Goal: Task Accomplishment & Management: Manage account settings

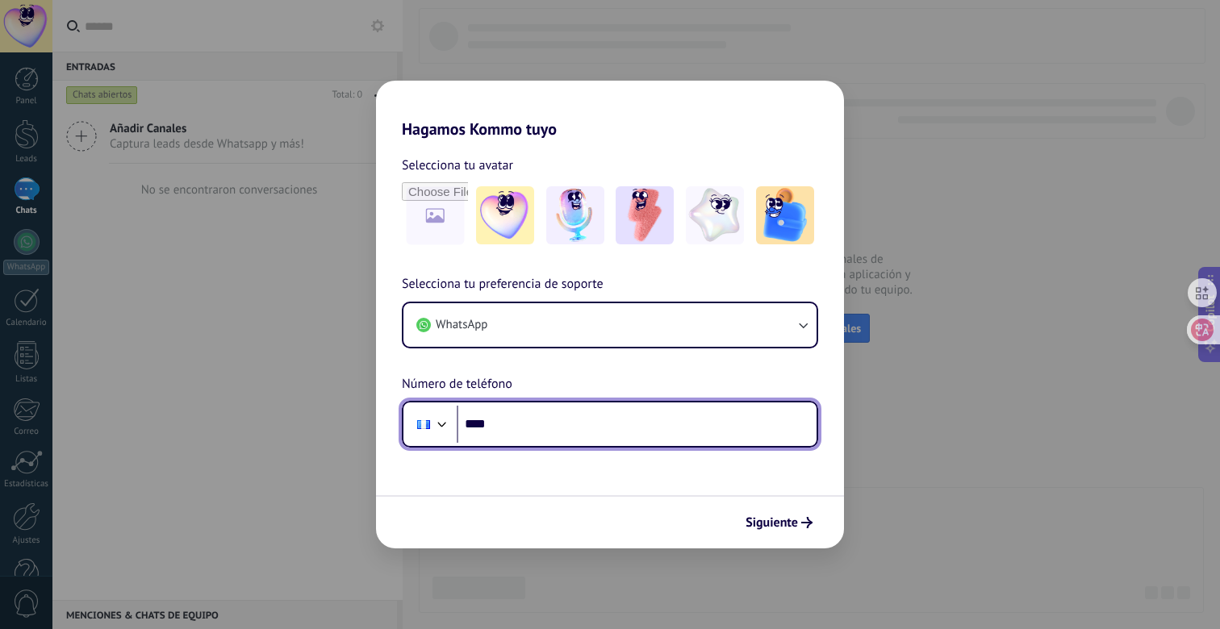
click at [607, 432] on input "****" at bounding box center [637, 424] width 360 height 37
type input "**********"
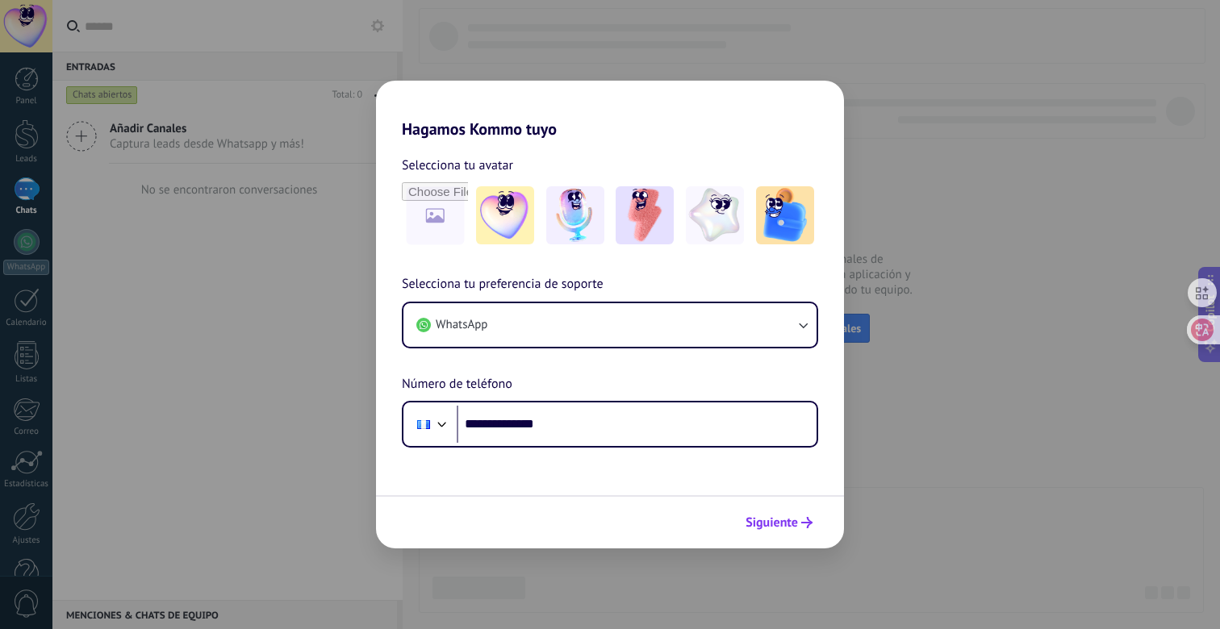
click at [781, 524] on span "Siguiente" at bounding box center [771, 522] width 52 height 11
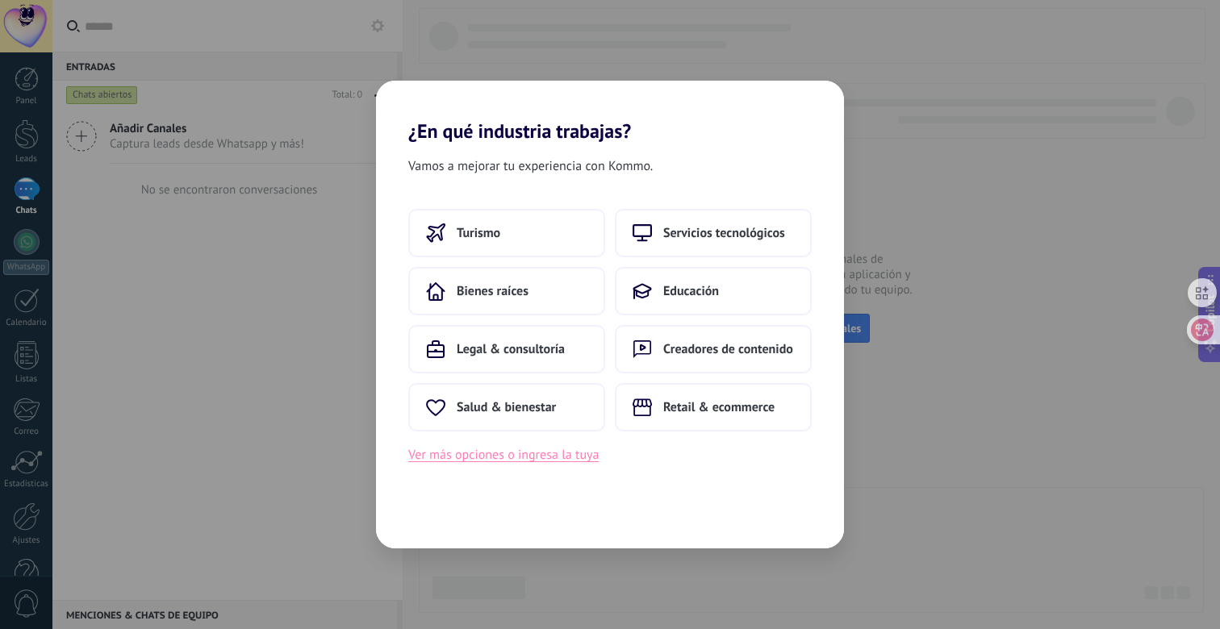
click at [585, 451] on button "Ver más opciones o ingresa la tuya" at bounding box center [503, 454] width 190 height 21
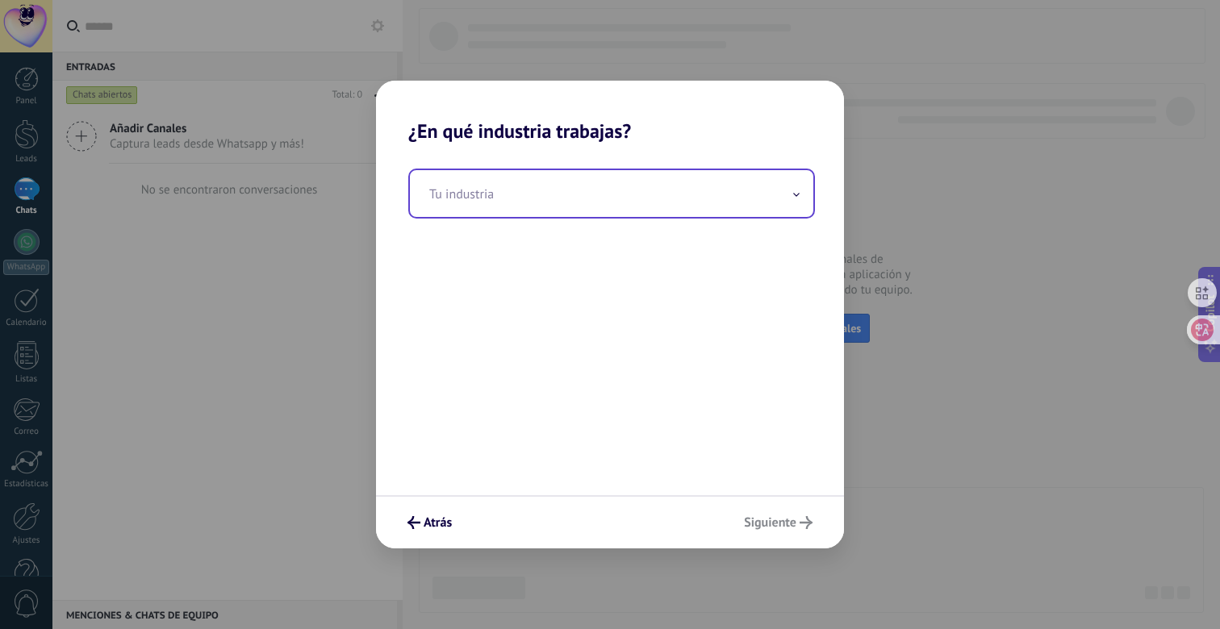
click at [601, 197] on input "text" at bounding box center [611, 193] width 403 height 47
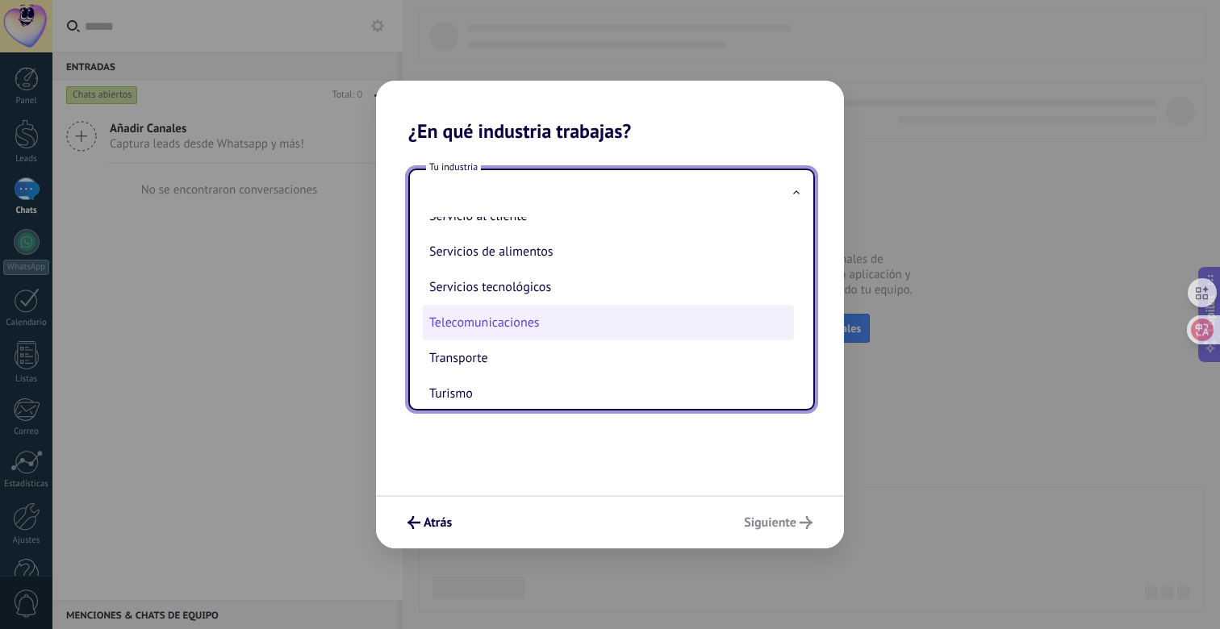
scroll to position [408, 0]
click at [551, 328] on li "Telecomunicaciones" at bounding box center [608, 326] width 371 height 35
type input "**********"
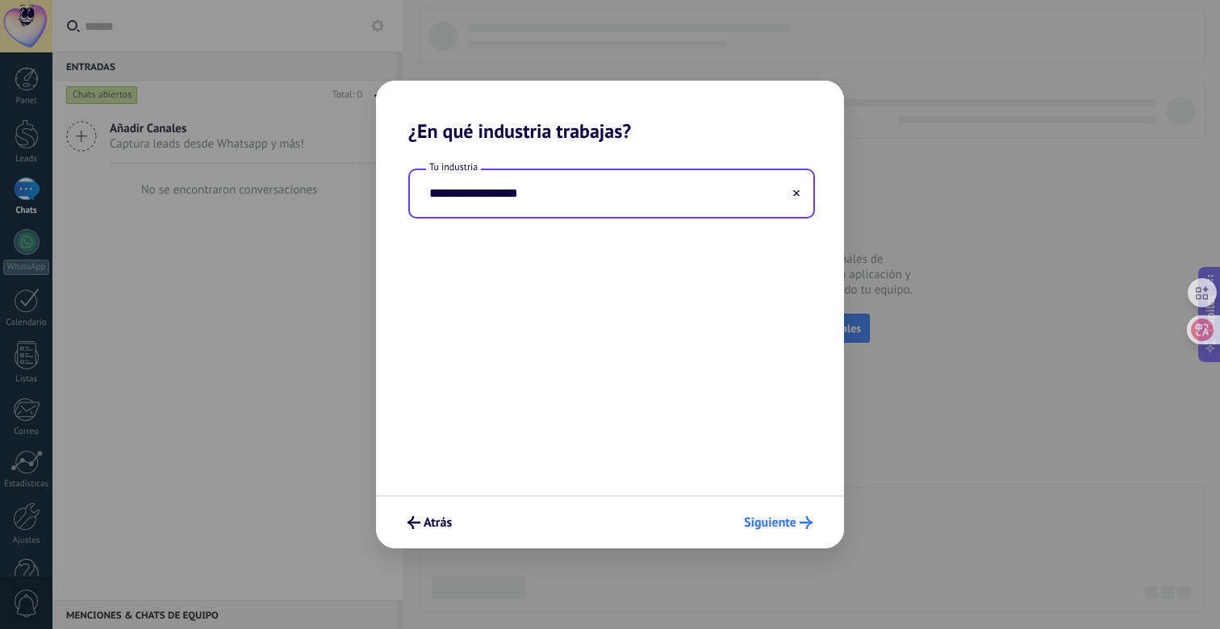
click at [769, 517] on span "Siguiente" at bounding box center [770, 522] width 52 height 11
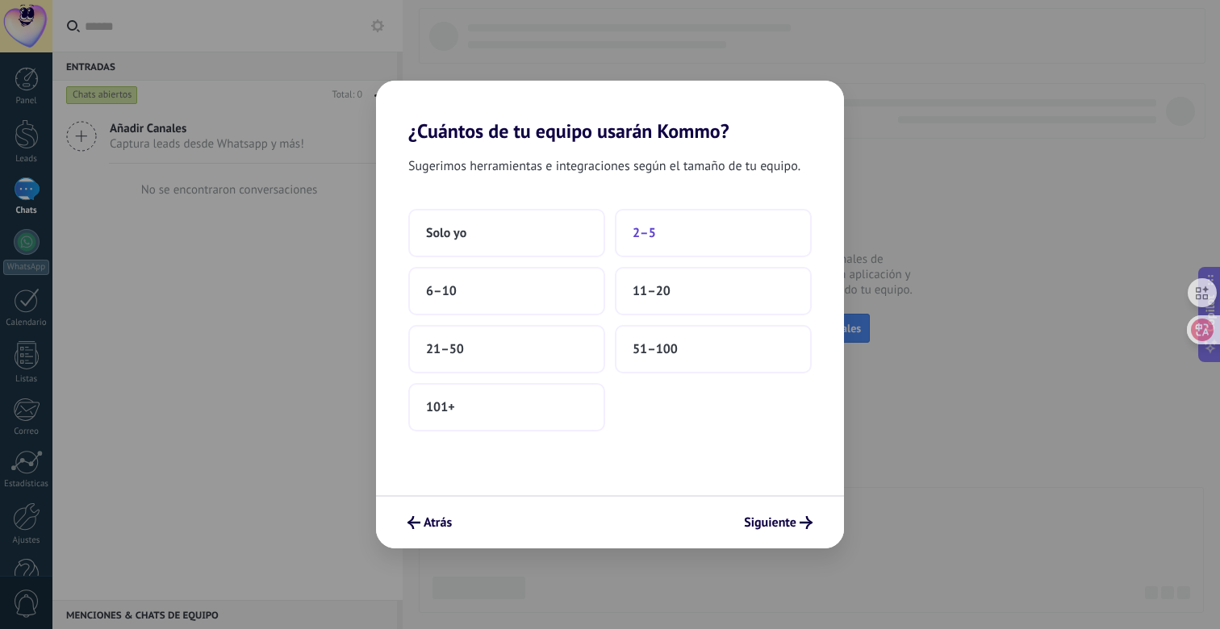
click at [649, 239] on span "2–5" at bounding box center [643, 233] width 23 height 16
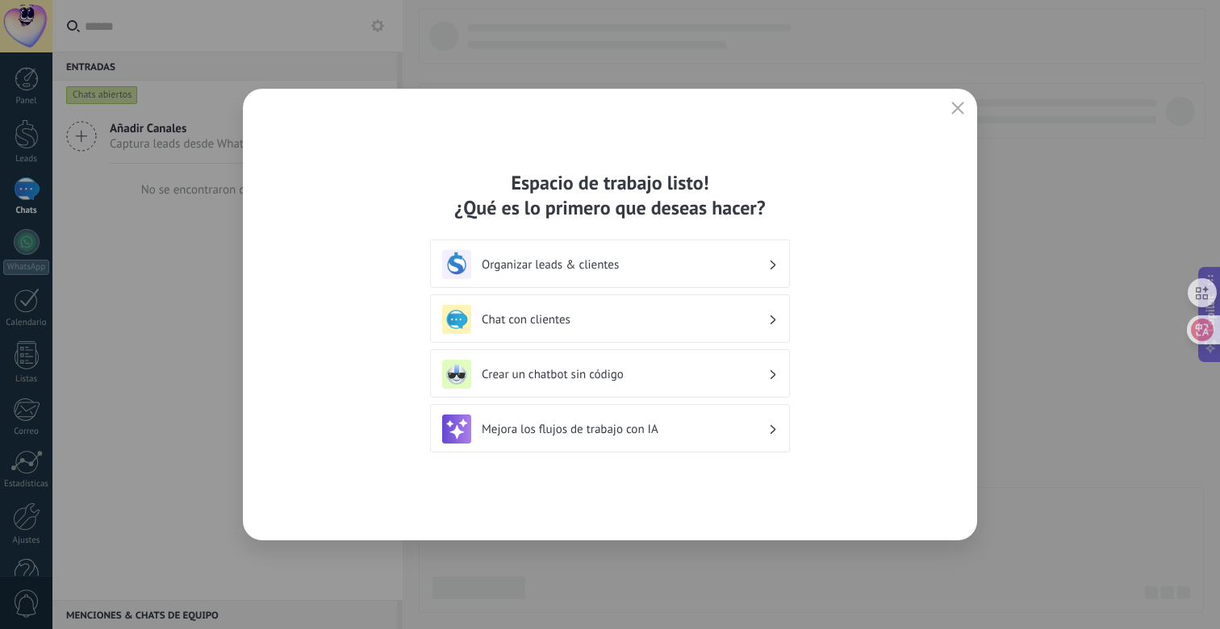
click at [708, 322] on h3 "Chat con clientes" at bounding box center [625, 319] width 286 height 15
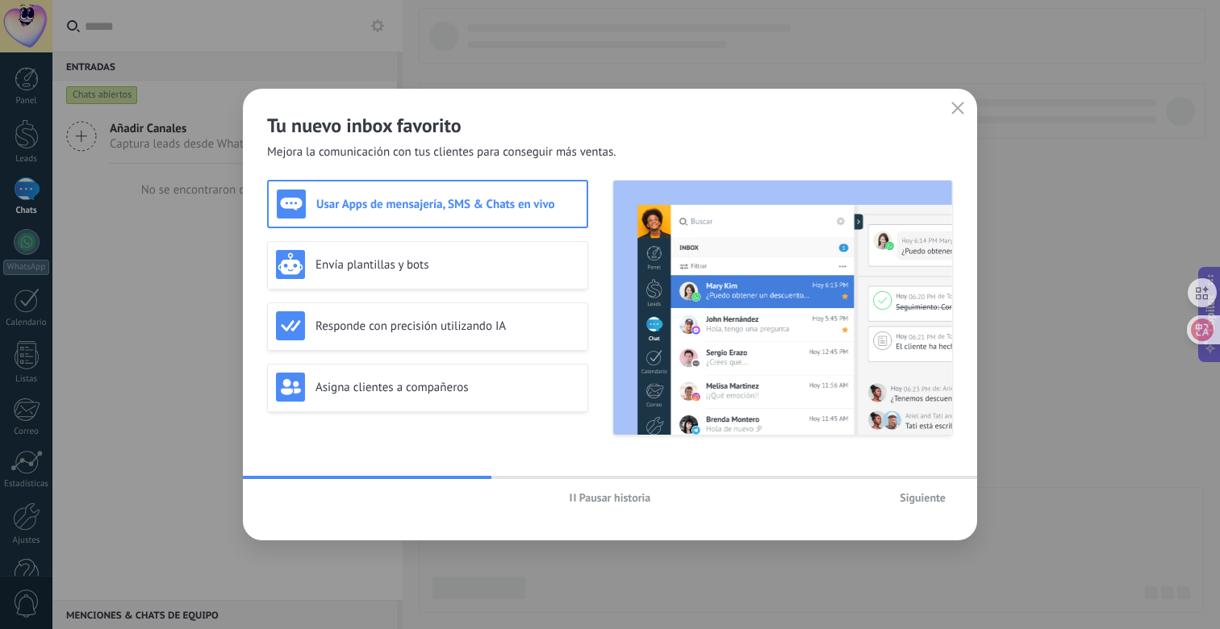
click at [546, 207] on h3 "Usar Apps de mensajería, SMS & Chats en vivo" at bounding box center [447, 204] width 262 height 15
click at [953, 110] on icon "button" at bounding box center [957, 108] width 13 height 13
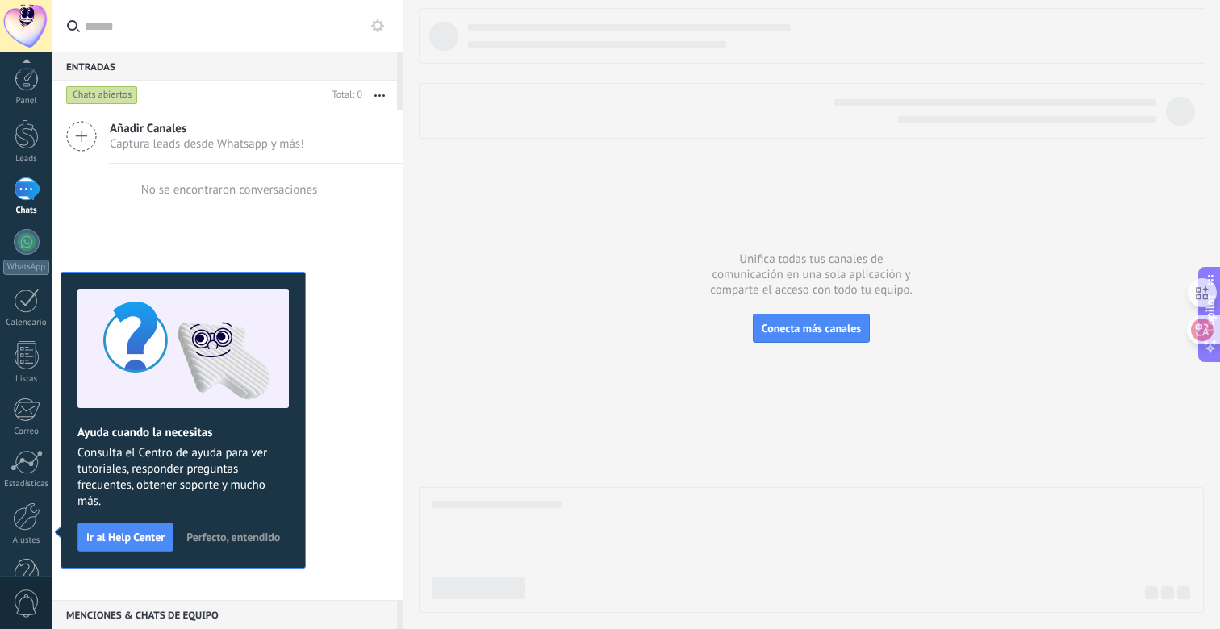
scroll to position [42, 0]
click at [223, 537] on span "Perfecto, entendido" at bounding box center [233, 537] width 94 height 11
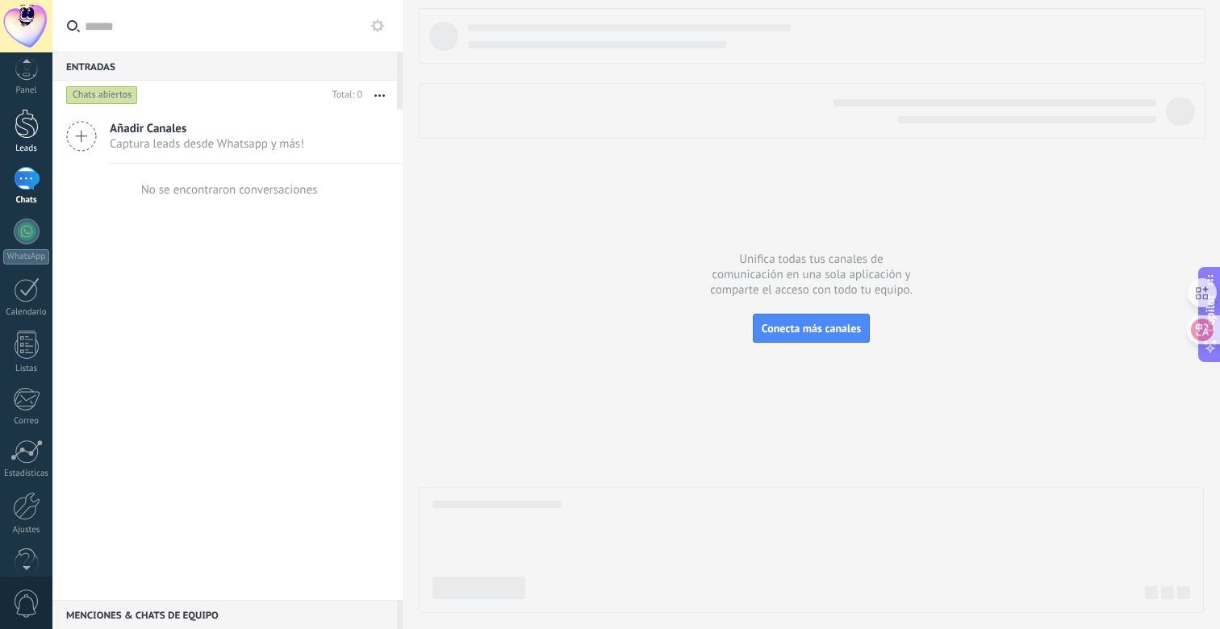
scroll to position [0, 0]
click at [27, 411] on div at bounding box center [26, 410] width 27 height 24
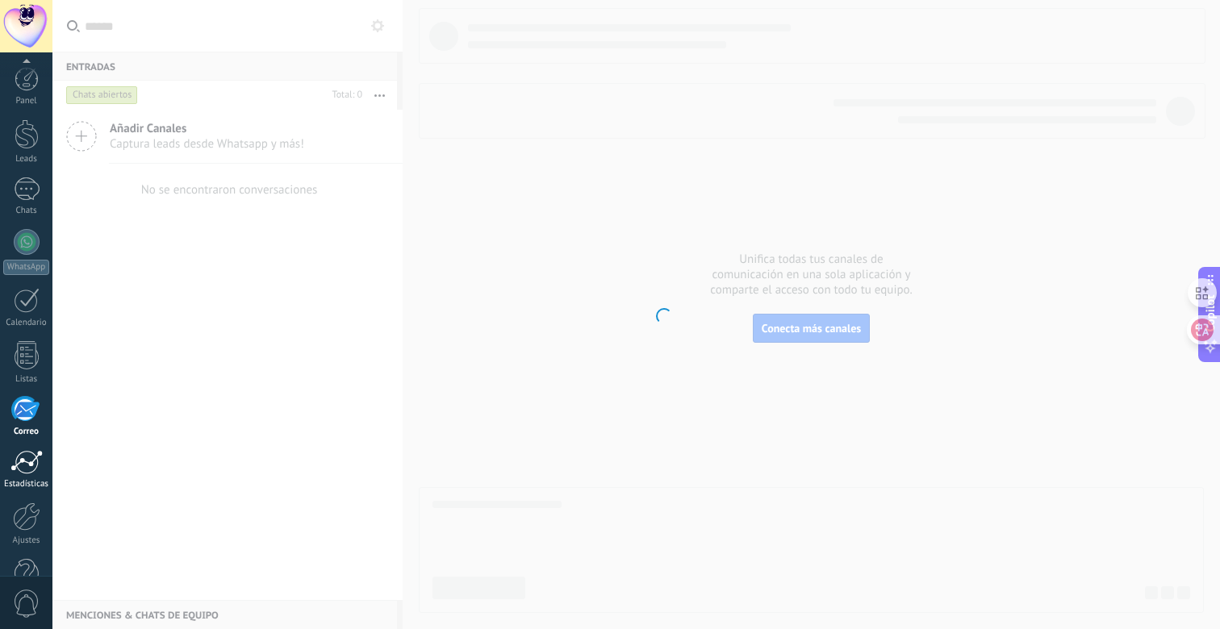
scroll to position [42, 0]
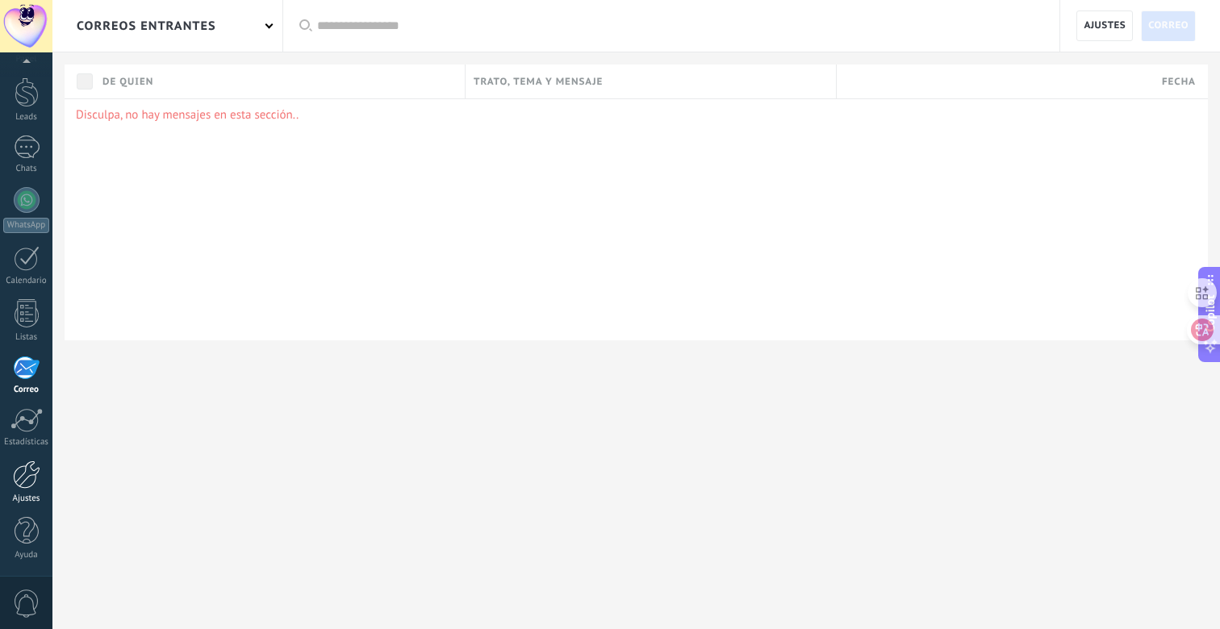
click at [27, 468] on div at bounding box center [26, 475] width 27 height 28
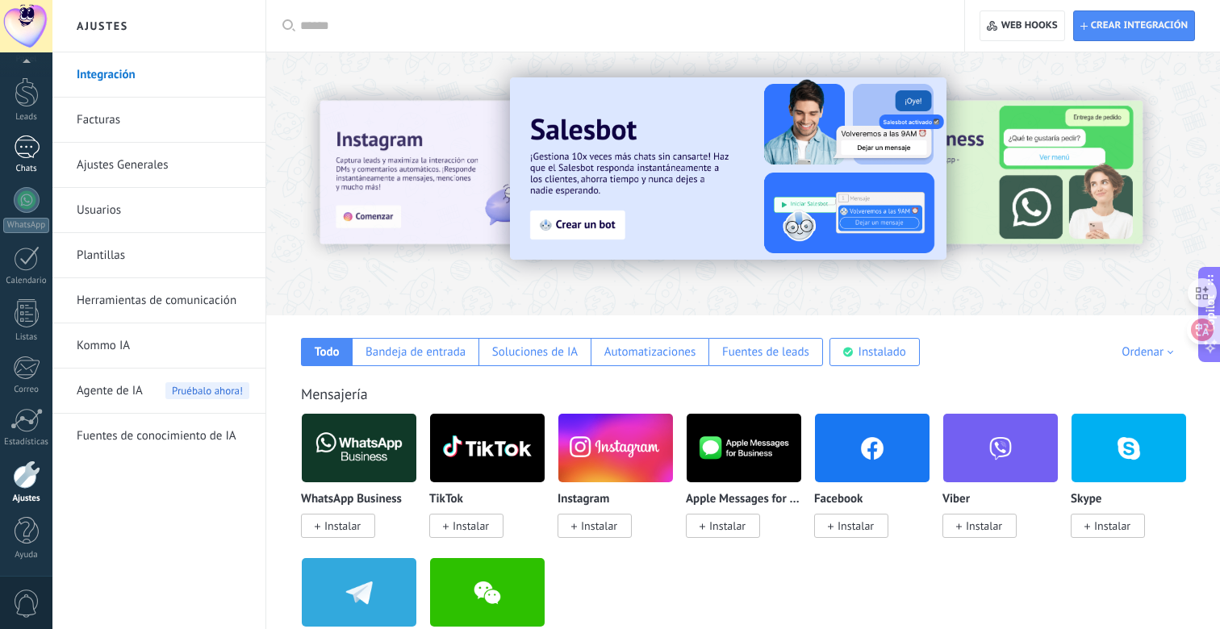
click at [33, 146] on div at bounding box center [27, 147] width 26 height 23
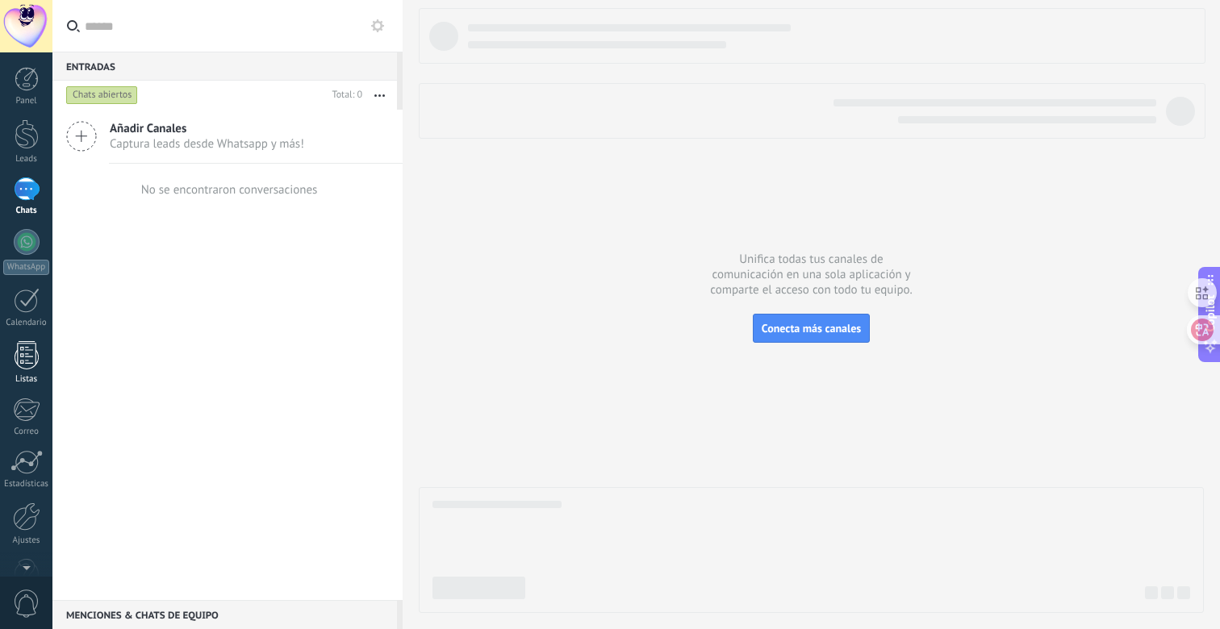
click at [29, 355] on div at bounding box center [27, 355] width 24 height 28
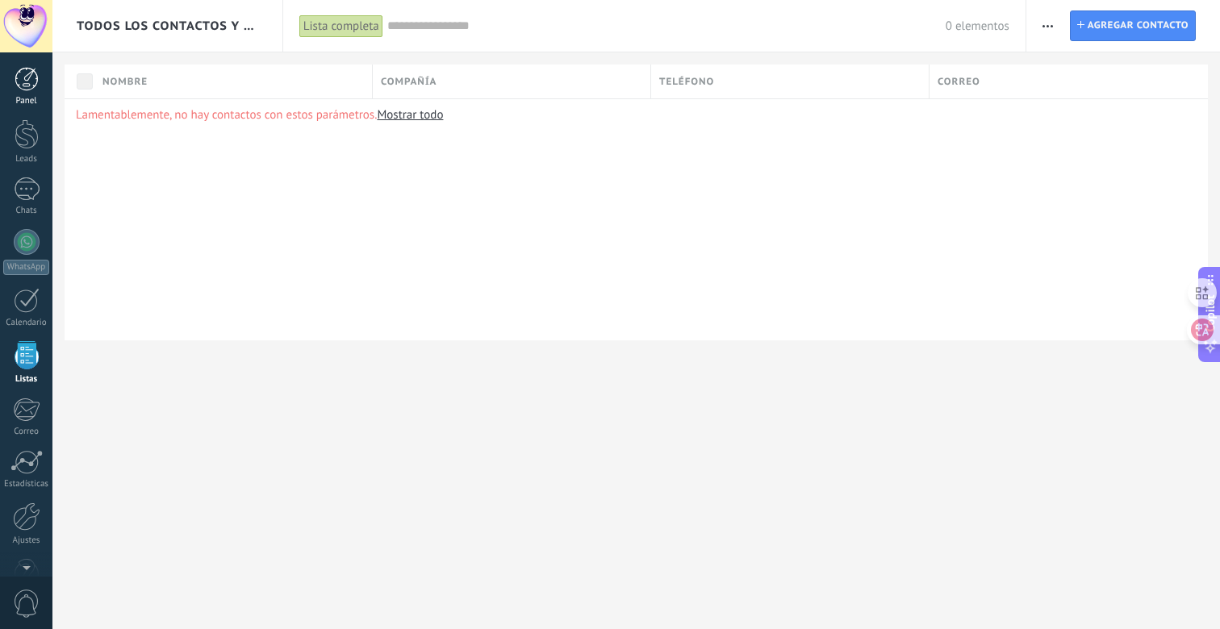
click at [30, 83] on div at bounding box center [27, 79] width 24 height 24
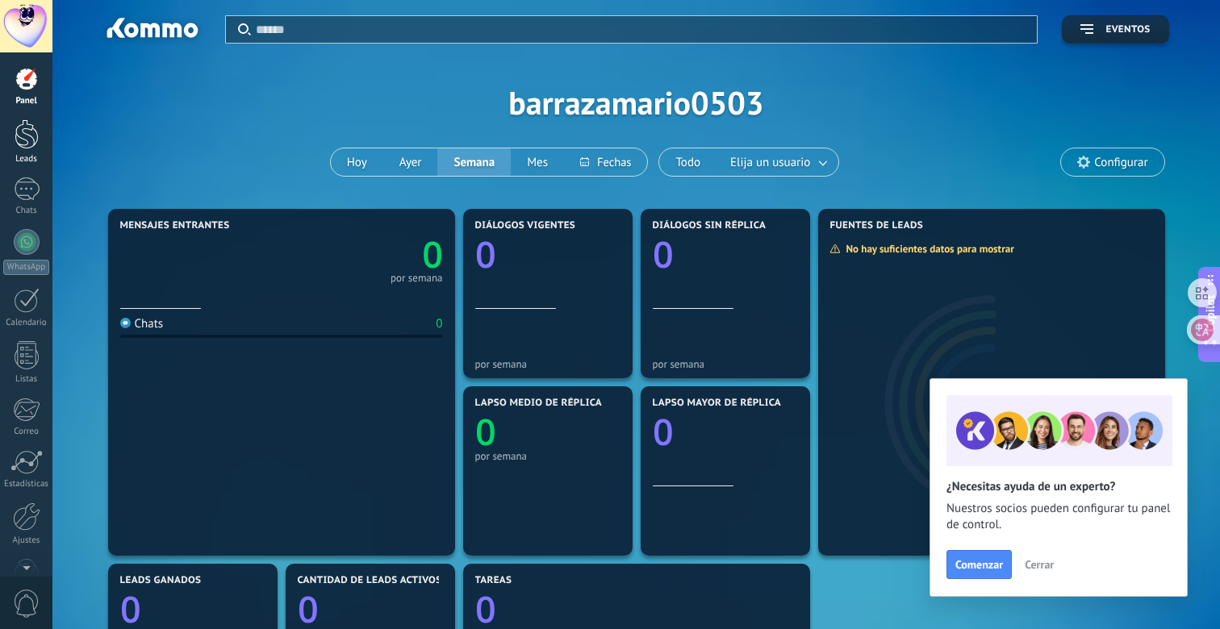
click at [27, 136] on div at bounding box center [27, 134] width 24 height 30
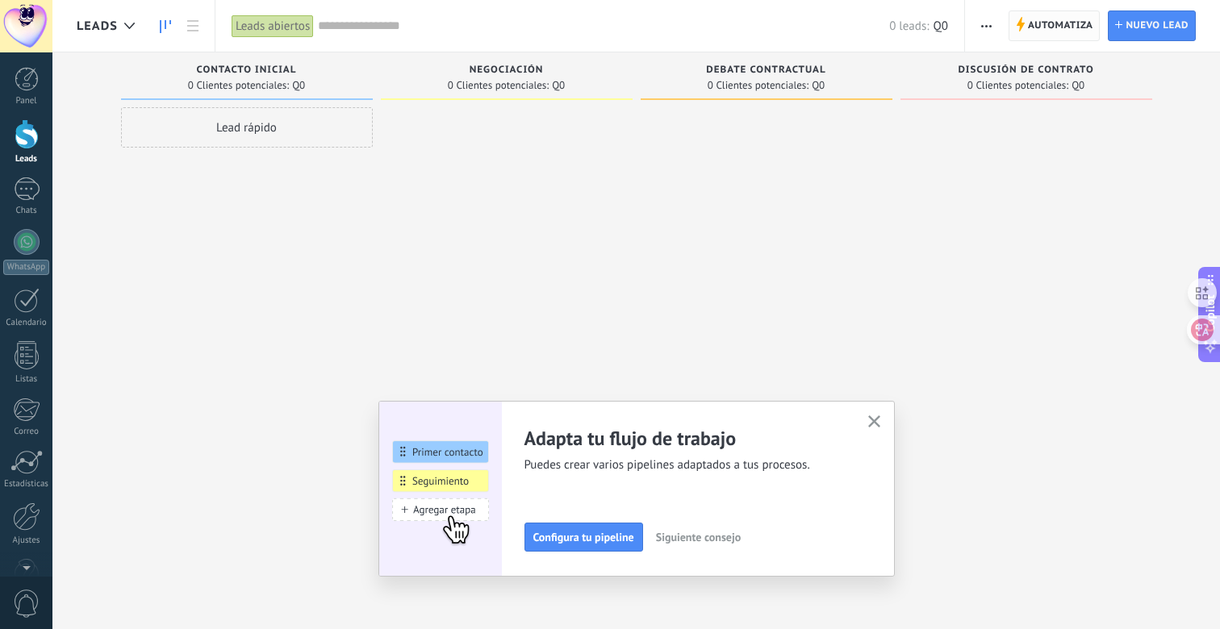
click at [1025, 19] on span "Automatiza Automatiza" at bounding box center [1054, 25] width 92 height 31
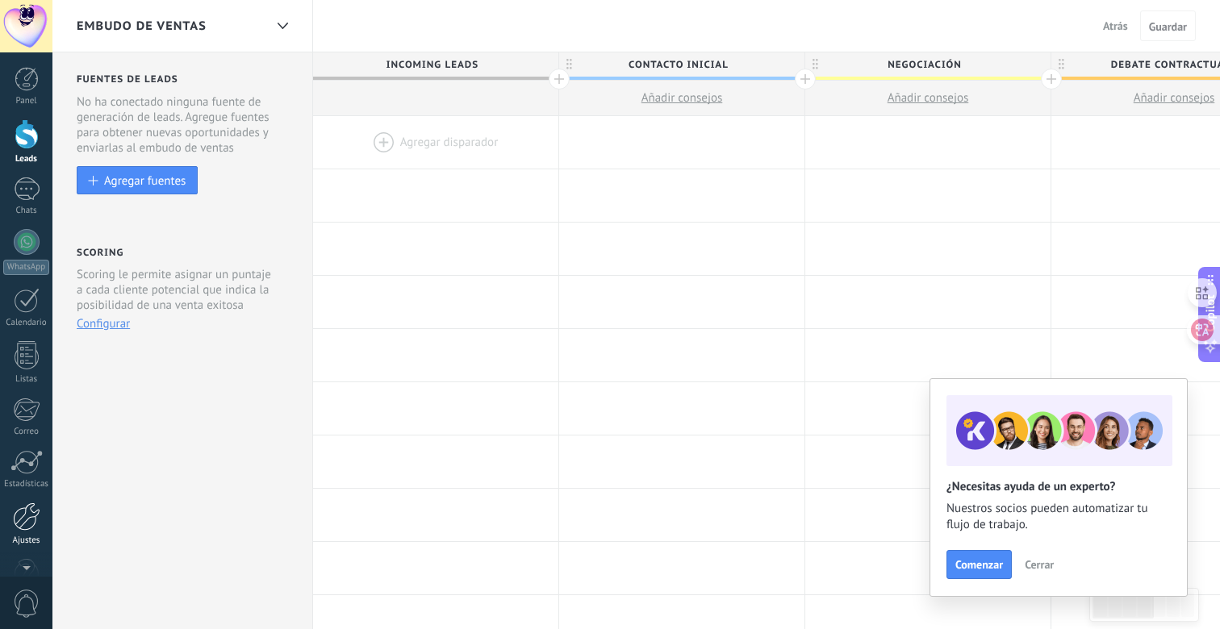
click at [21, 507] on div at bounding box center [26, 517] width 27 height 28
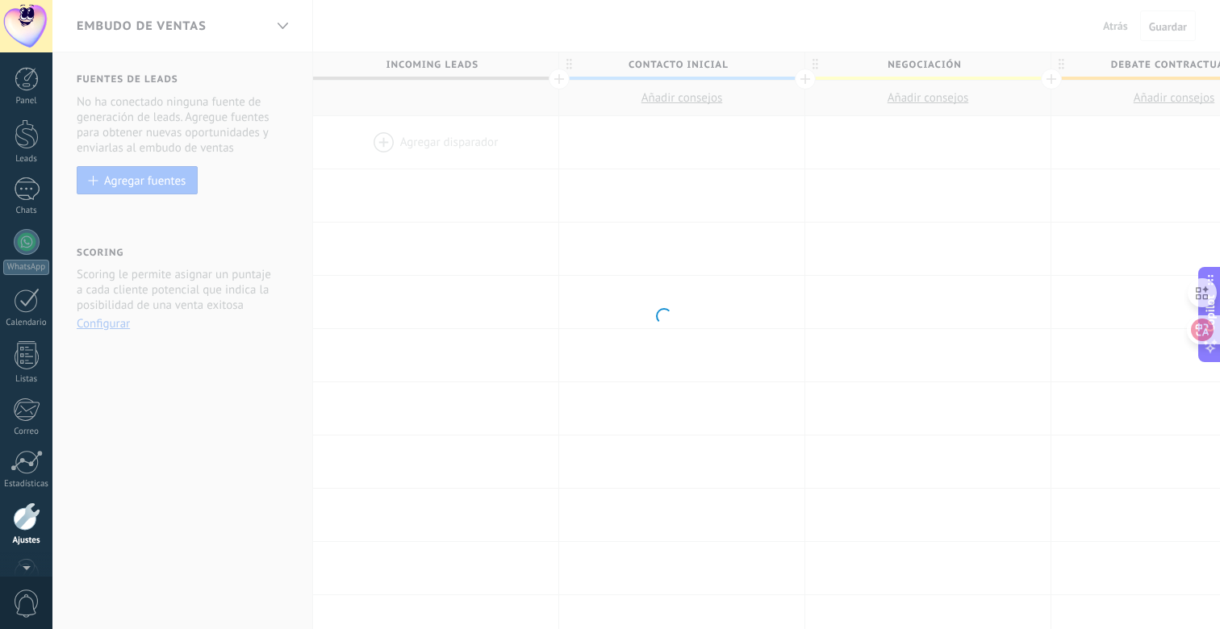
scroll to position [42, 0]
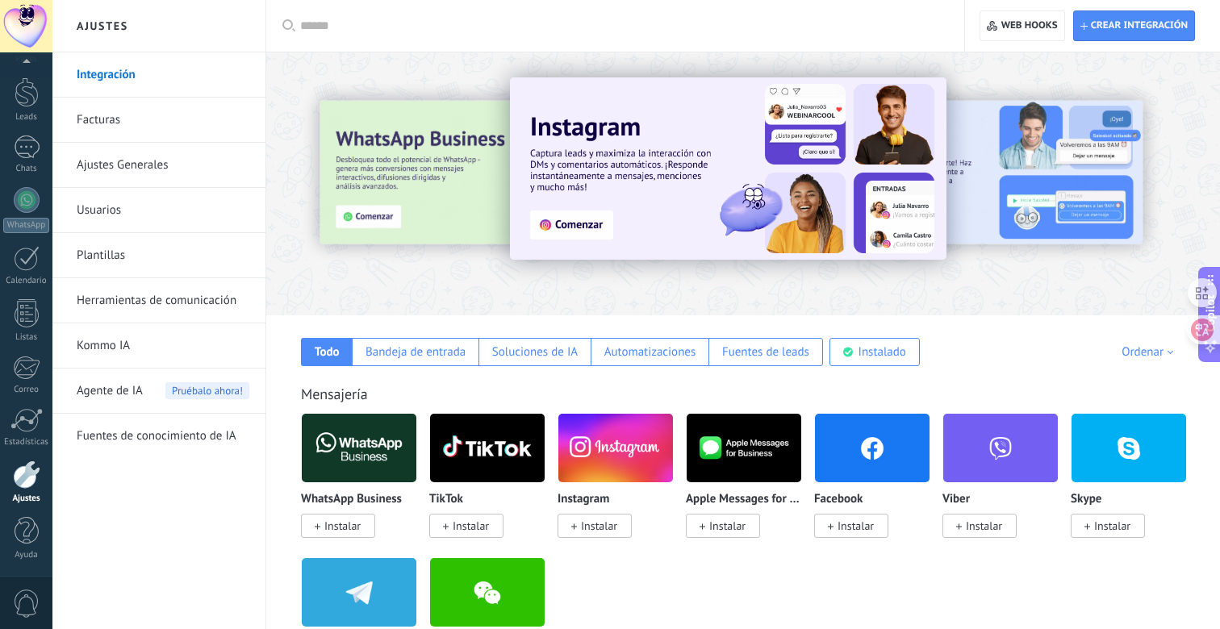
click at [134, 165] on link "Ajustes Generales" at bounding box center [163, 165] width 173 height 45
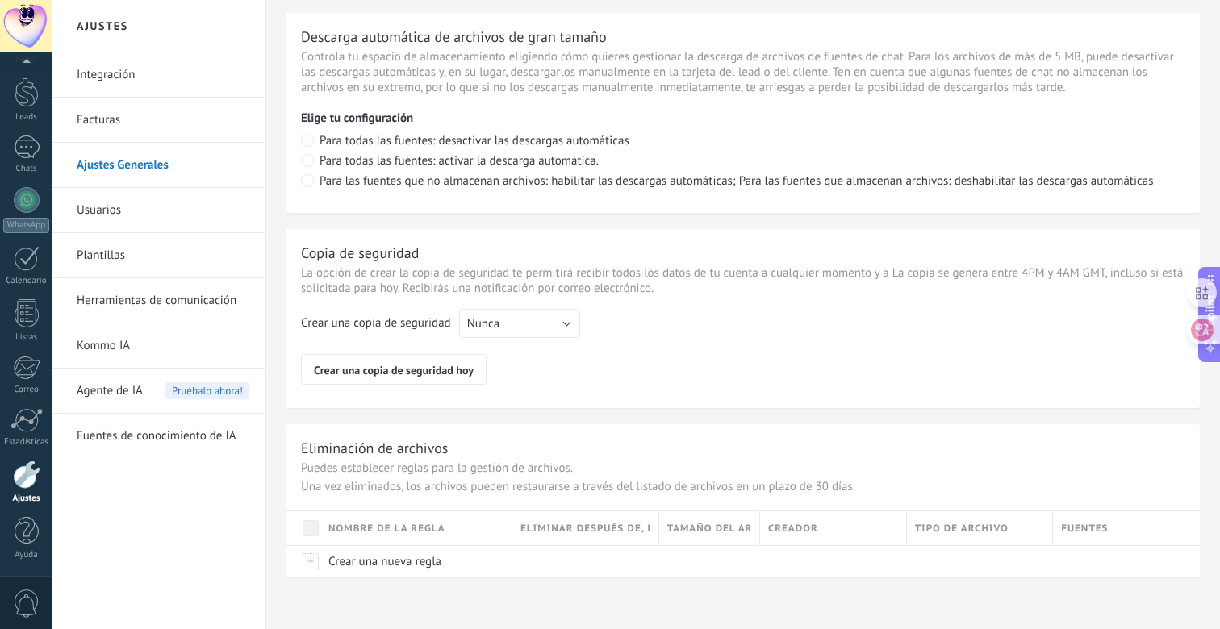
scroll to position [1148, 0]
click at [135, 211] on link "Usuarios" at bounding box center [163, 210] width 173 height 45
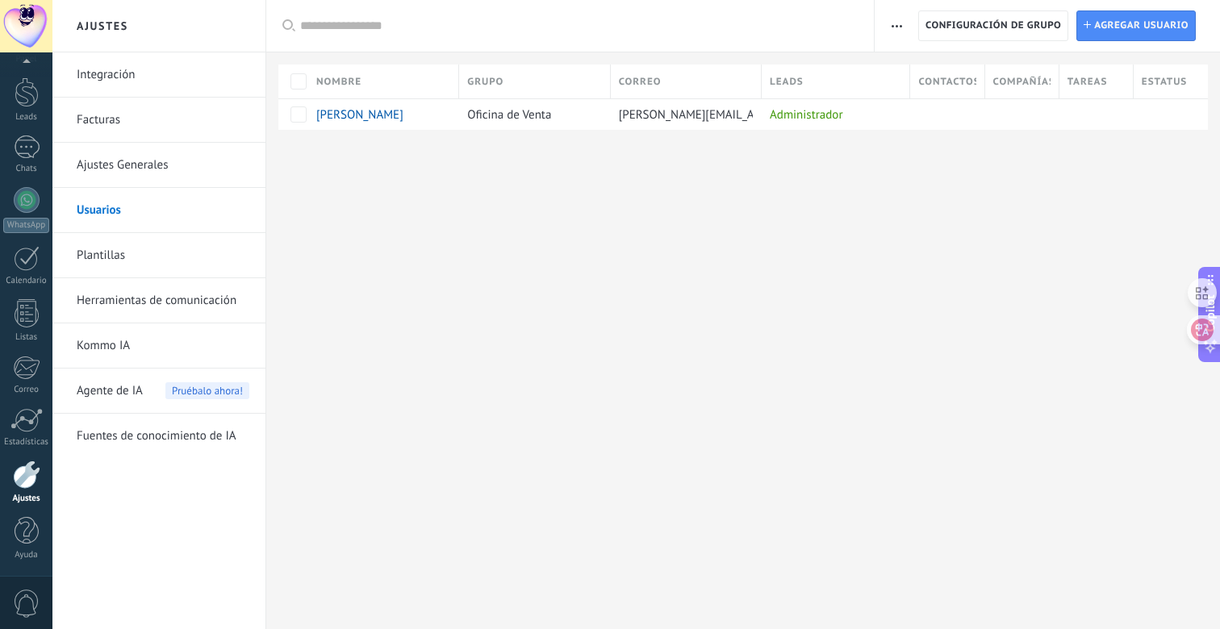
click at [118, 253] on link "Plantillas" at bounding box center [163, 255] width 173 height 45
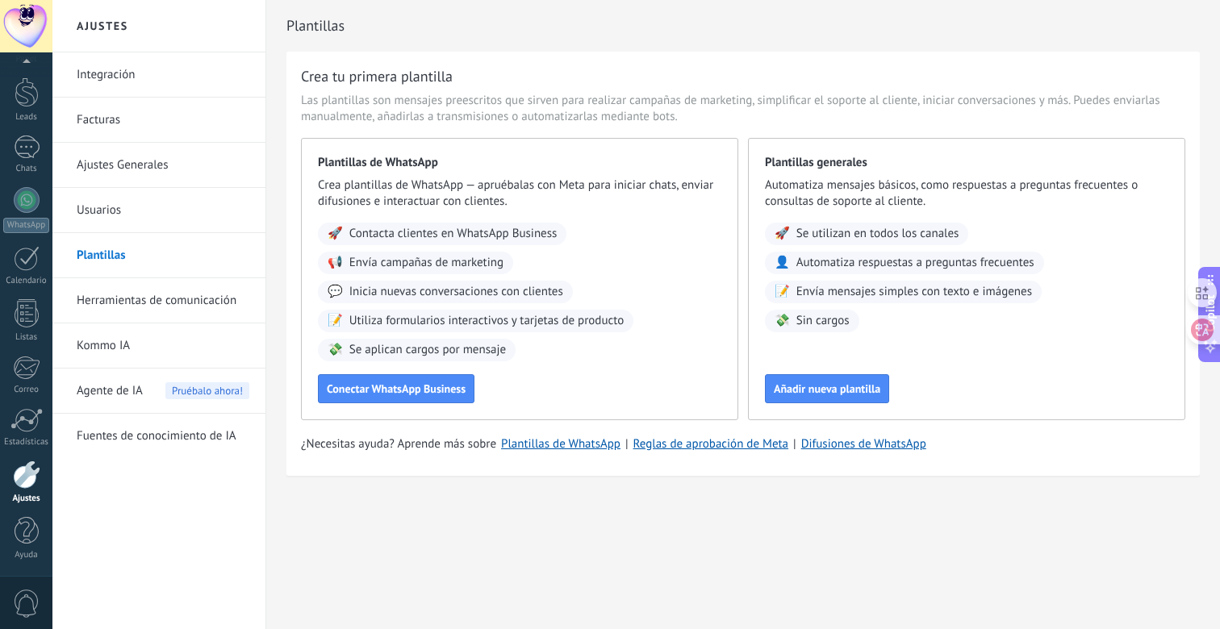
click at [128, 394] on span "Agente de IA" at bounding box center [110, 391] width 66 height 45
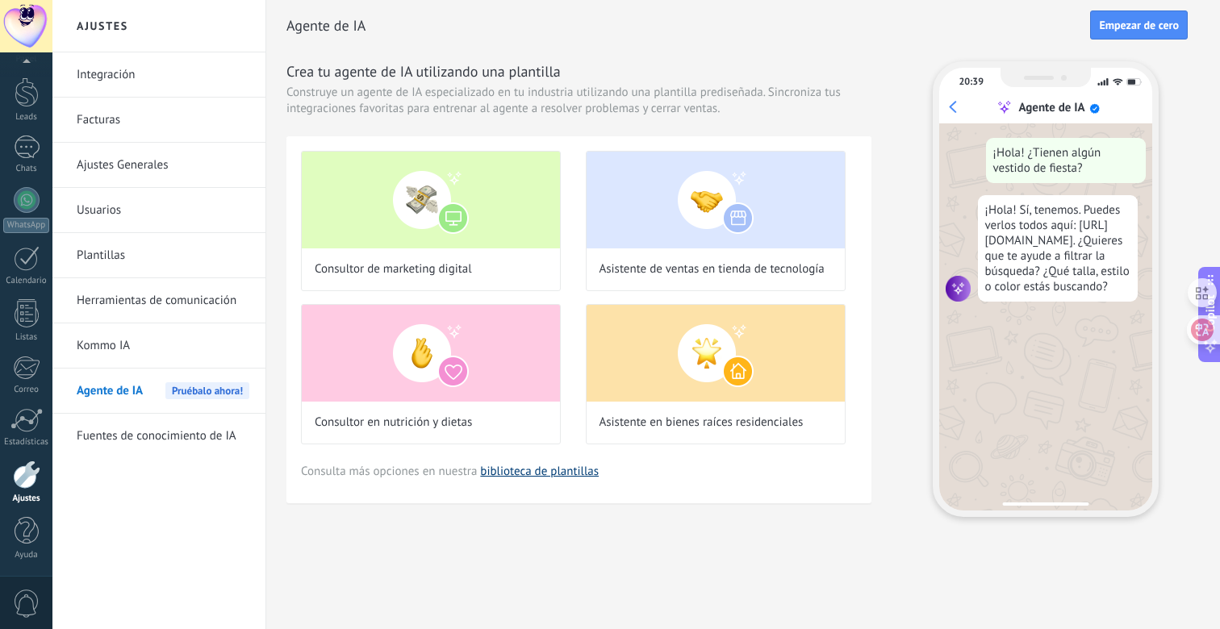
click at [587, 472] on link "biblioteca de plantillas" at bounding box center [539, 471] width 119 height 15
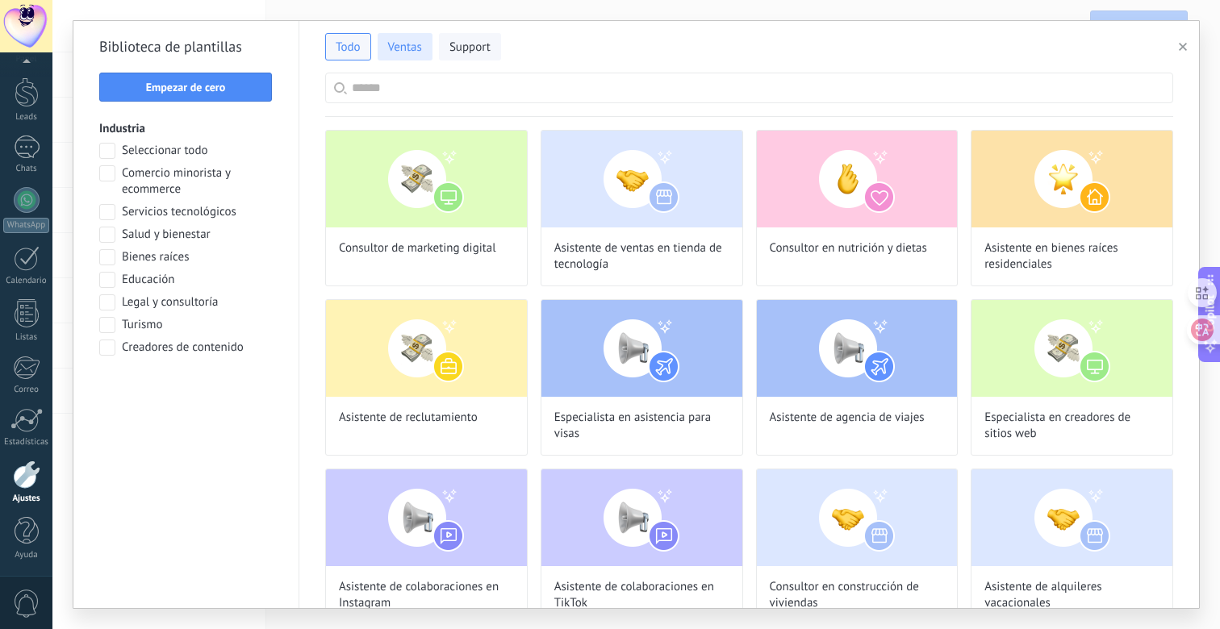
click at [425, 52] on button "Ventas" at bounding box center [405, 46] width 55 height 27
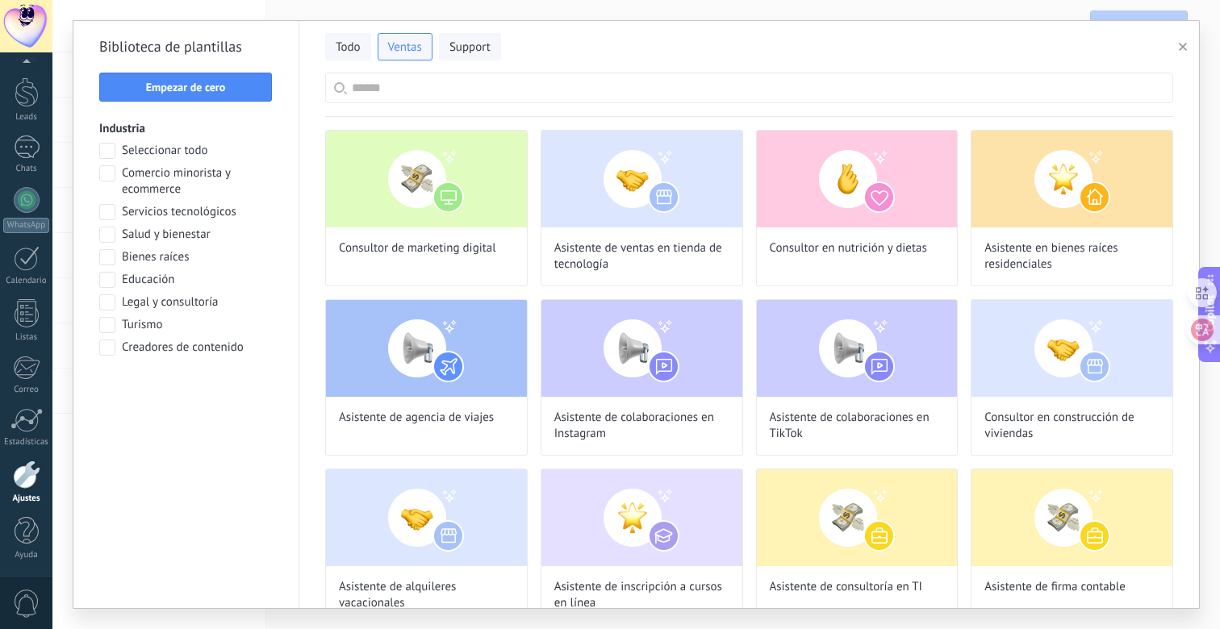
click at [462, 89] on input "text" at bounding box center [758, 87] width 812 height 29
type input "*"
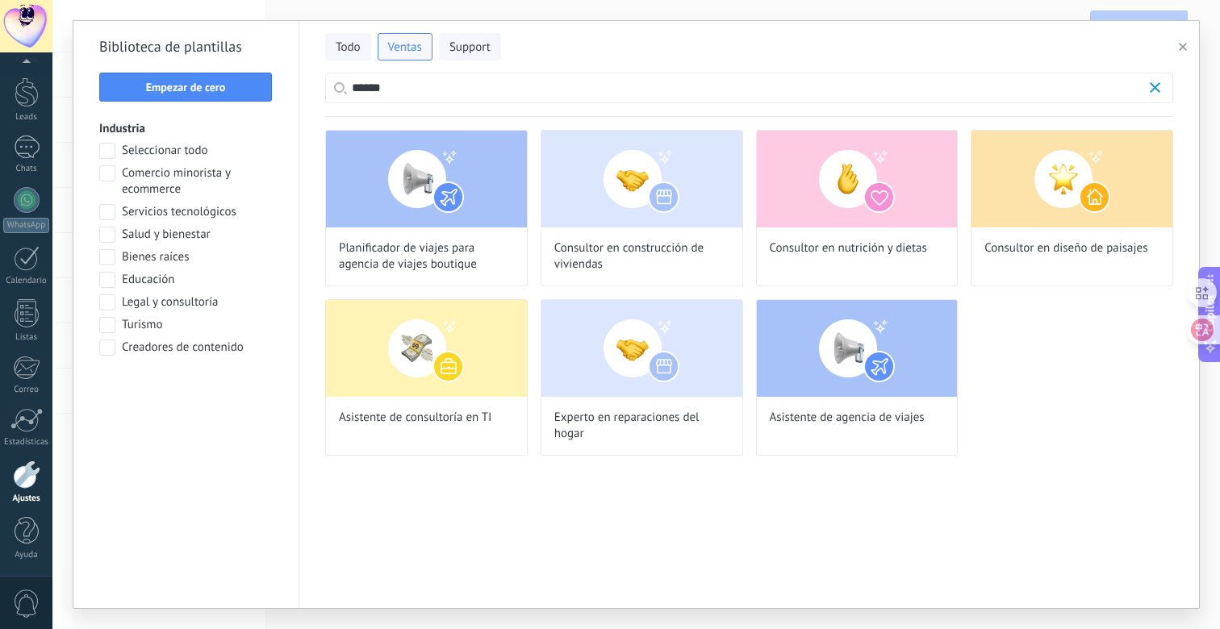
scroll to position [416, 0]
drag, startPoint x: 436, startPoint y: 83, endPoint x: 332, endPoint y: 83, distance: 104.1
click at [332, 83] on label "******" at bounding box center [749, 88] width 848 height 31
click at [352, 83] on input "******" at bounding box center [749, 87] width 794 height 29
type input "****"
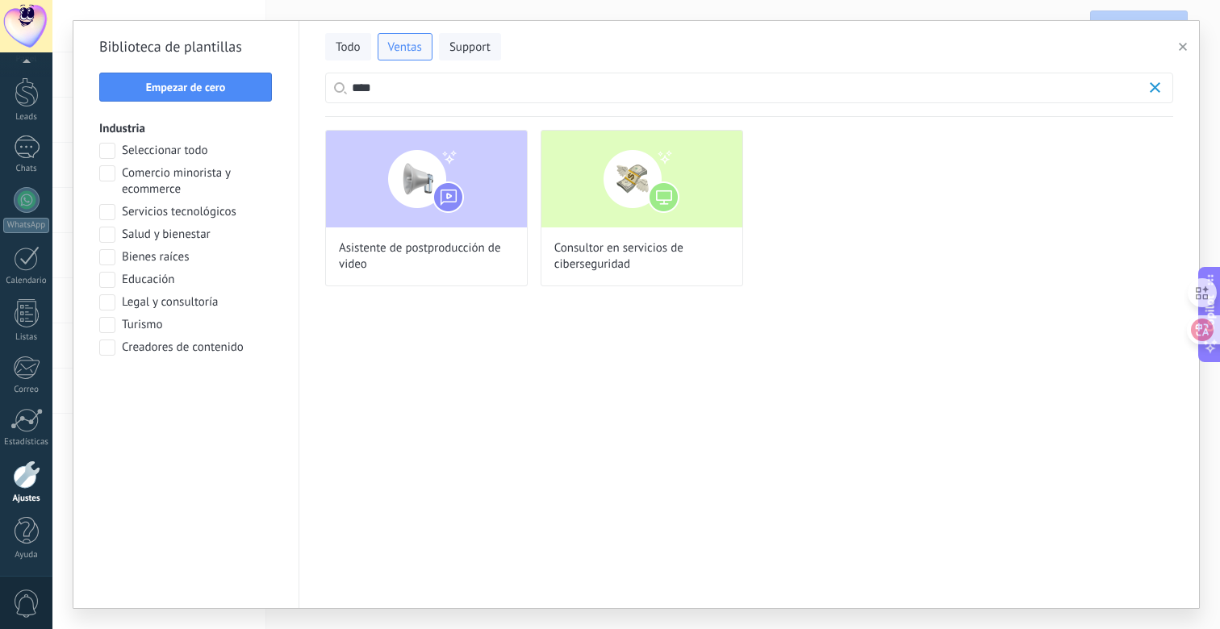
scroll to position [0, 0]
click at [1181, 55] on button "button" at bounding box center [1185, 46] width 27 height 19
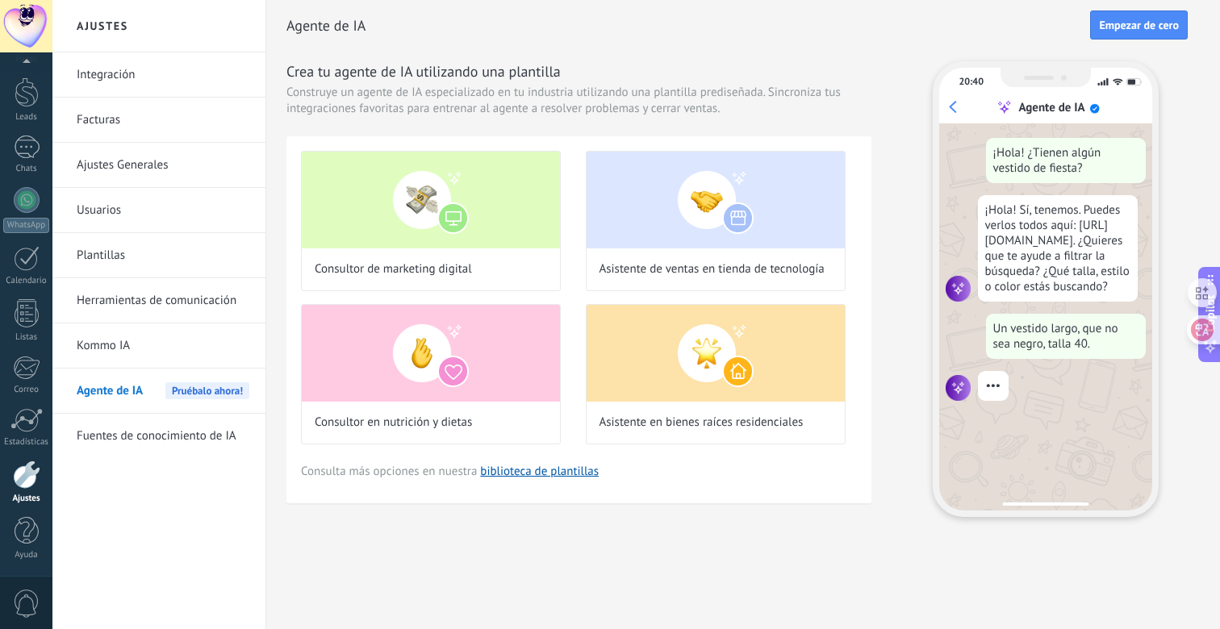
click at [91, 69] on link "Integración" at bounding box center [163, 74] width 173 height 45
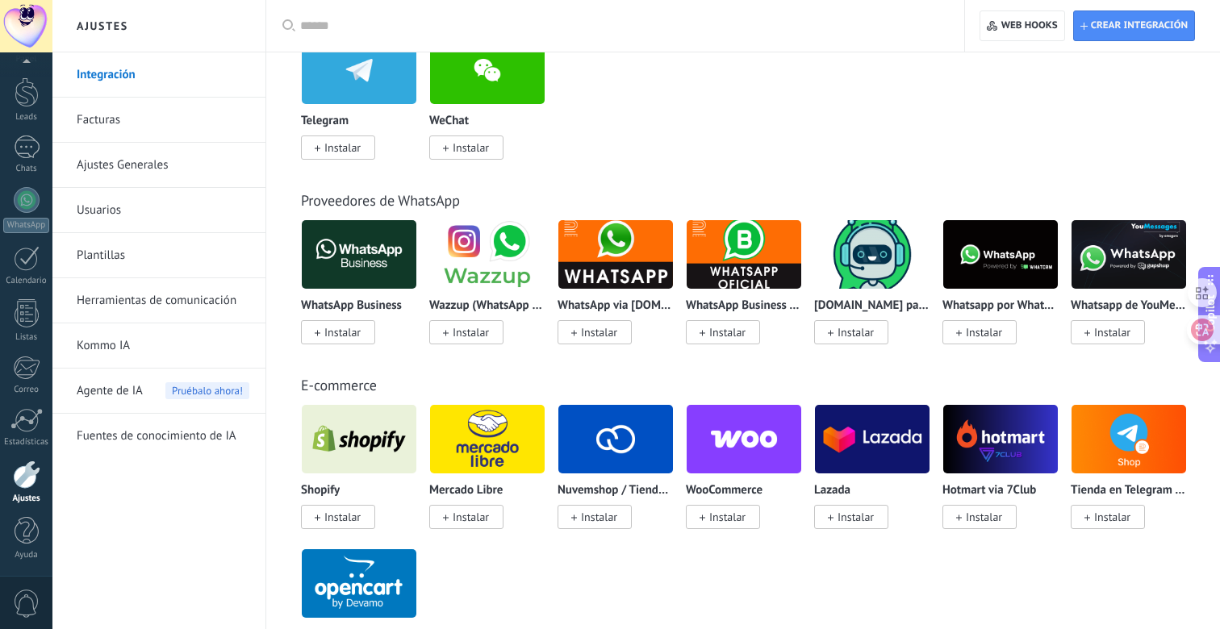
scroll to position [524, 0]
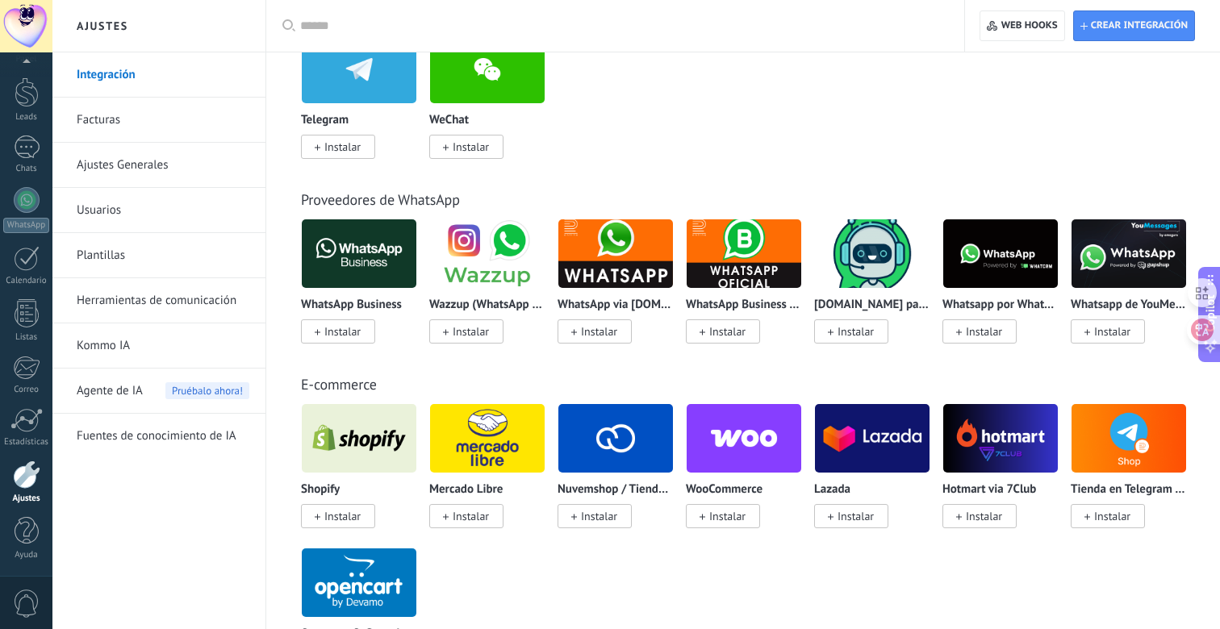
click at [501, 248] on img at bounding box center [487, 254] width 115 height 78
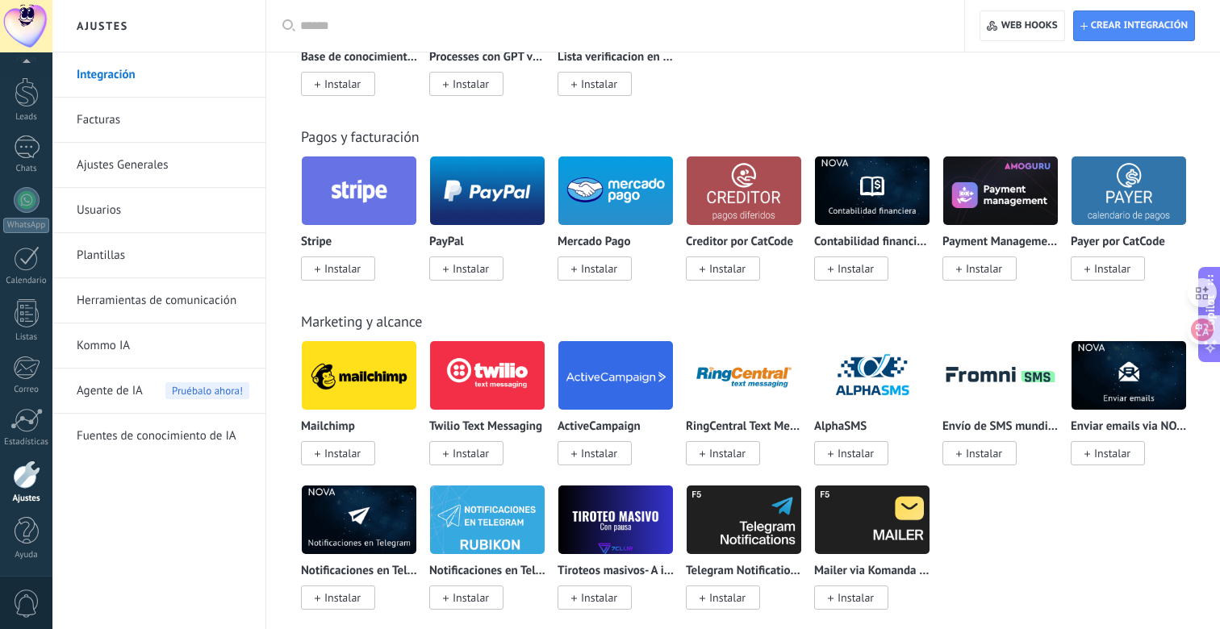
scroll to position [2418, 0]
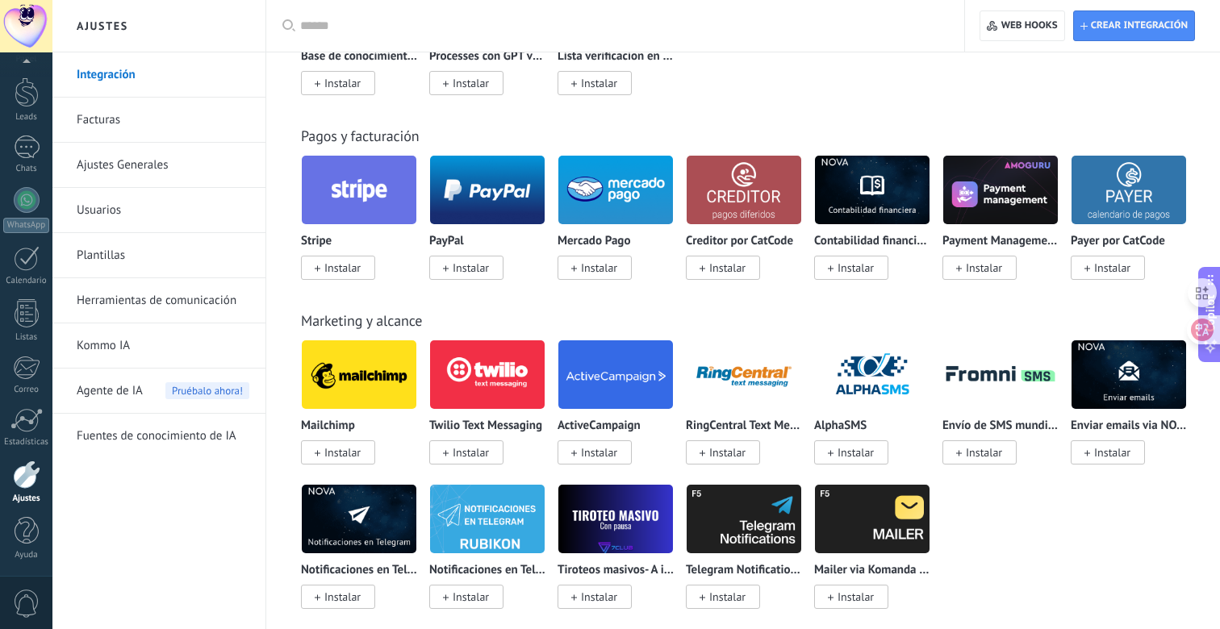
click at [601, 33] on input "text" at bounding box center [620, 26] width 641 height 17
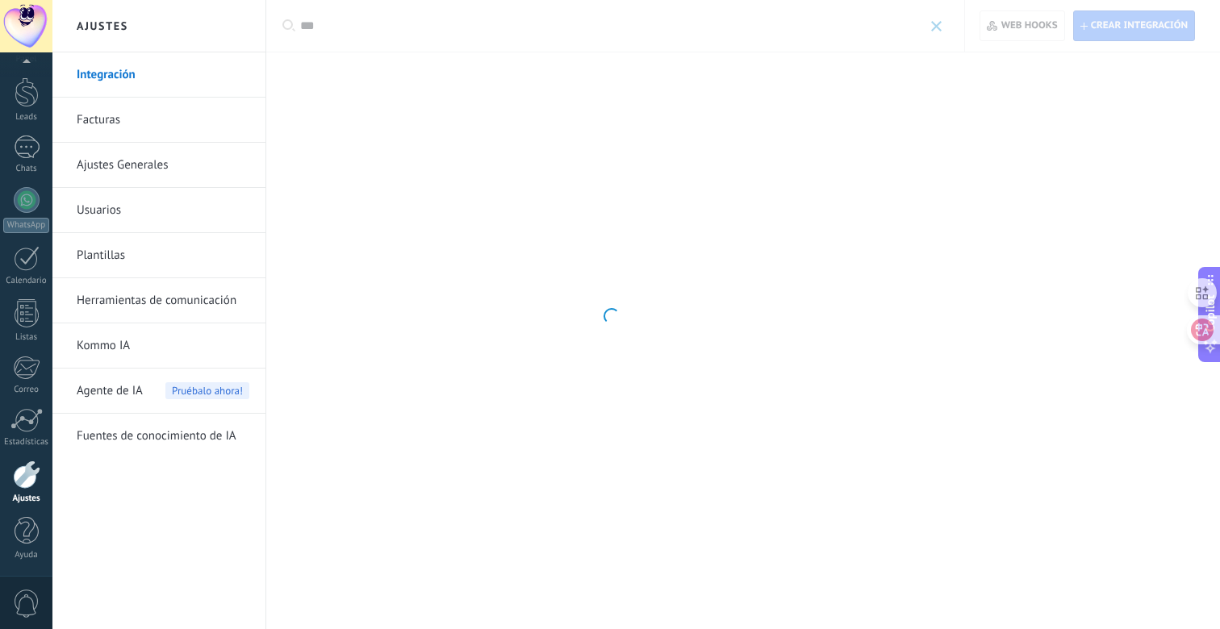
scroll to position [0, 0]
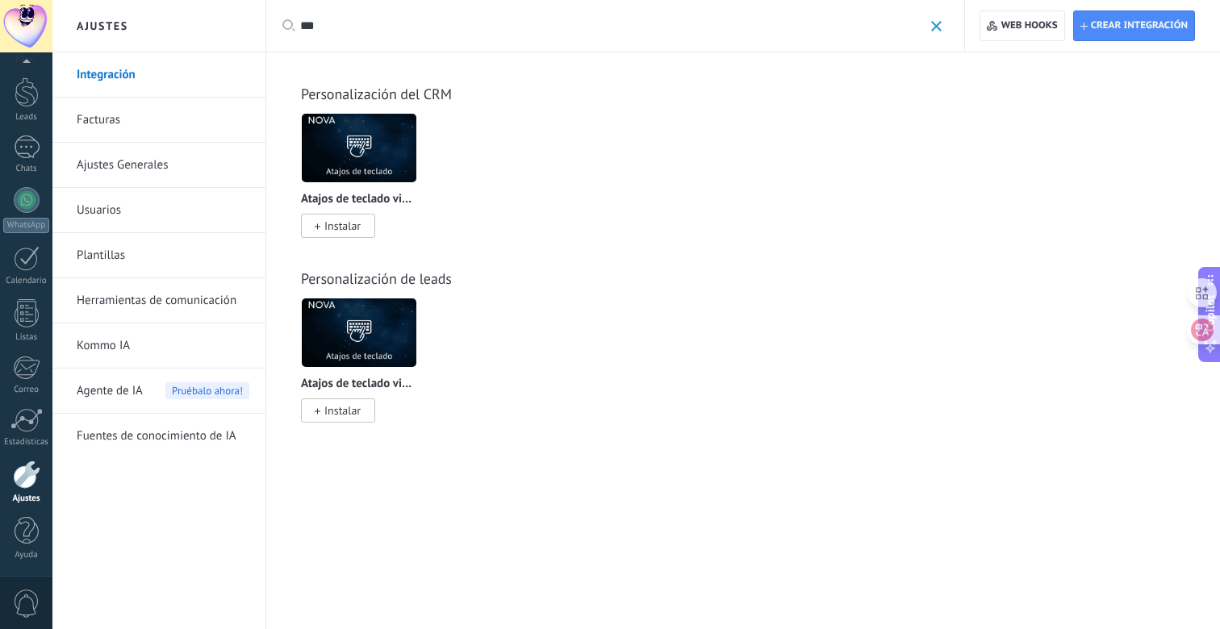
type input "***"
click at [935, 30] on span at bounding box center [936, 26] width 10 height 10
